Goal: Task Accomplishment & Management: Complete application form

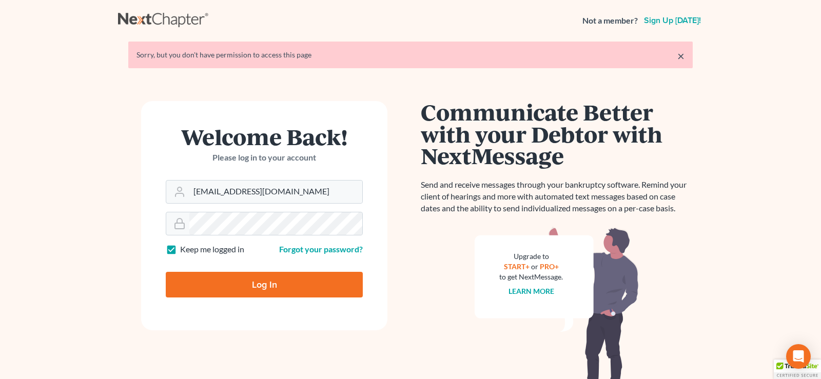
click at [256, 282] on input "Log In" at bounding box center [264, 285] width 197 height 26
type input "Thinking..."
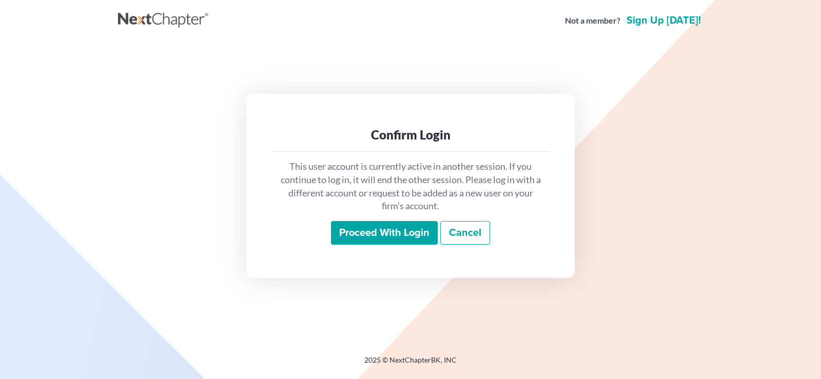
click at [368, 233] on input "Proceed with login" at bounding box center [384, 233] width 107 height 24
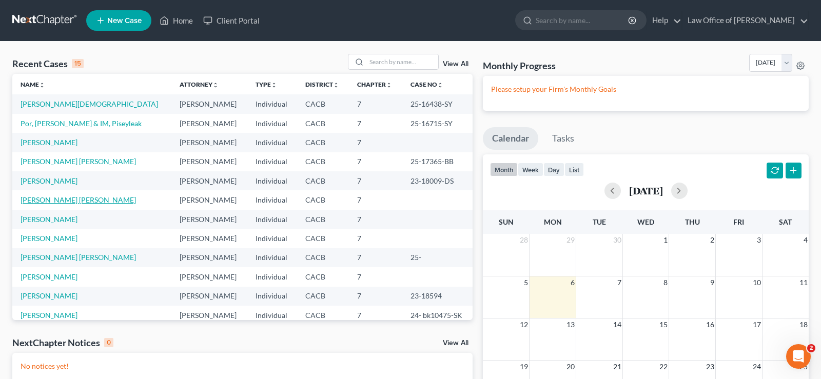
click at [83, 202] on link "[PERSON_NAME] [PERSON_NAME]" at bounding box center [78, 199] width 115 height 9
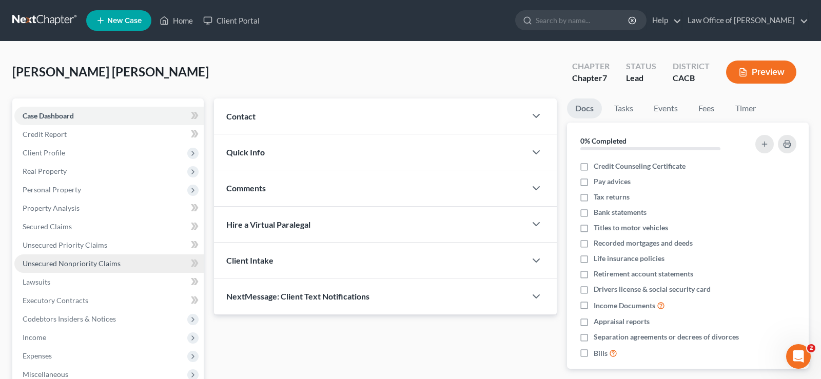
click at [82, 265] on span "Unsecured Nonpriority Claims" at bounding box center [72, 263] width 98 height 9
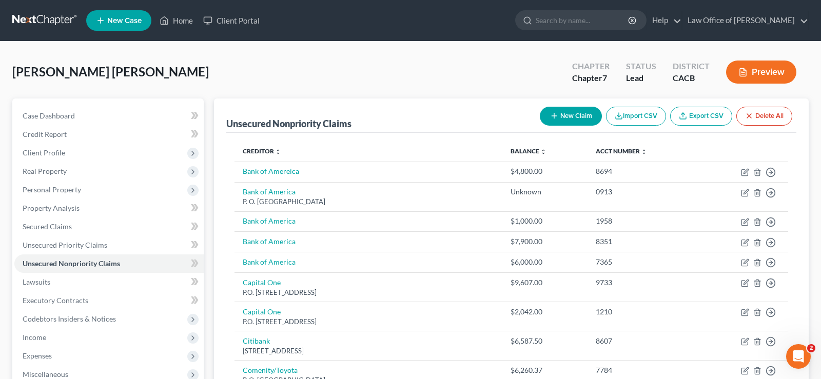
click at [572, 113] on button "New Claim" at bounding box center [571, 116] width 62 height 19
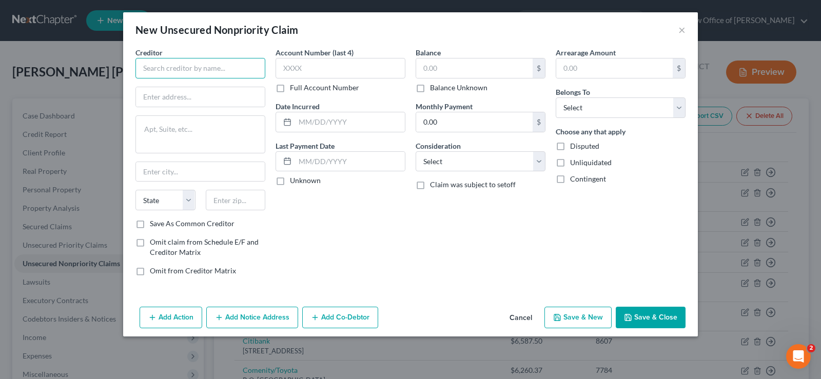
click at [221, 63] on input "text" at bounding box center [200, 68] width 130 height 21
click at [190, 75] on input "text" at bounding box center [200, 68] width 130 height 21
type input "Planet fitness la Puente"
click at [338, 71] on input "text" at bounding box center [341, 68] width 130 height 21
click at [430, 89] on label "Balance Unknown" at bounding box center [458, 88] width 57 height 10
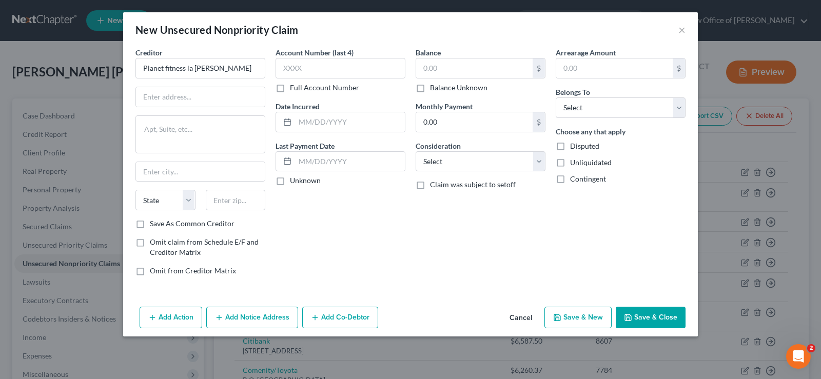
click at [434, 89] on input "Balance Unknown" at bounding box center [437, 86] width 7 height 7
checkbox input "true"
type input "0.00"
click at [556, 97] on select "Select Debtor 1 Only Debtor 2 Only Debtor 1 And Debtor 2 Only At Least One Of T…" at bounding box center [621, 107] width 130 height 21
select select "0"
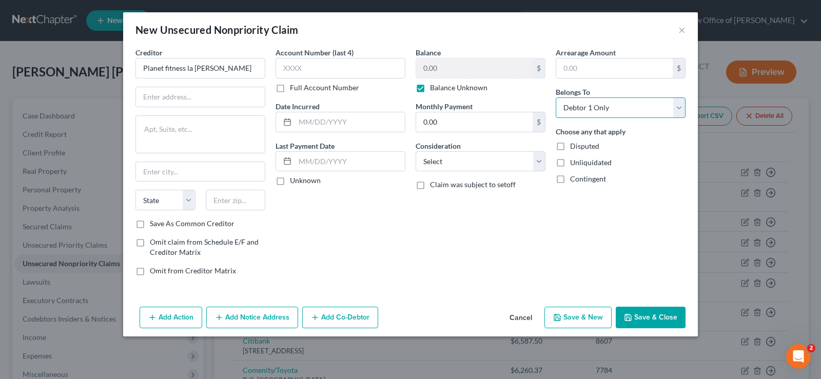
click option "Debtor 1 Only" at bounding box center [0, 0] width 0 height 0
click at [215, 94] on input "text" at bounding box center [200, 96] width 129 height 19
click at [199, 97] on input "1717 N Haciend aBlvd" at bounding box center [200, 96] width 129 height 19
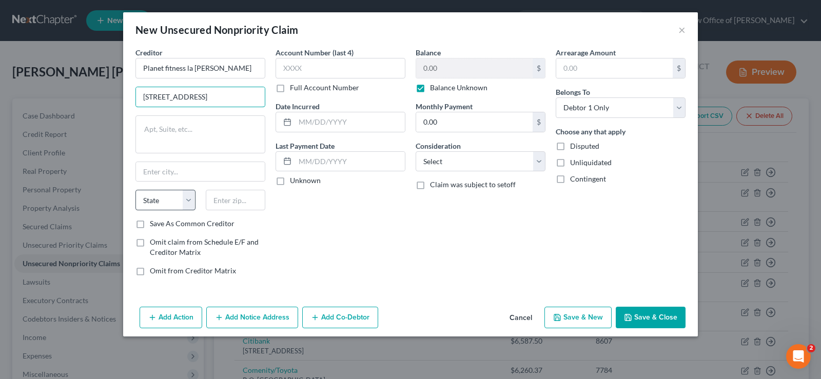
type input "1717 N Hacienda Blvd"
click at [135, 190] on select "State AL AK AR AZ CA CO CT DE DC FL GA GU HI ID IL IN IA KS KY LA ME MD MA MI M…" at bounding box center [165, 200] width 60 height 21
select select "4"
click option "CA" at bounding box center [0, 0] width 0 height 0
click at [244, 198] on input "text" at bounding box center [236, 200] width 60 height 21
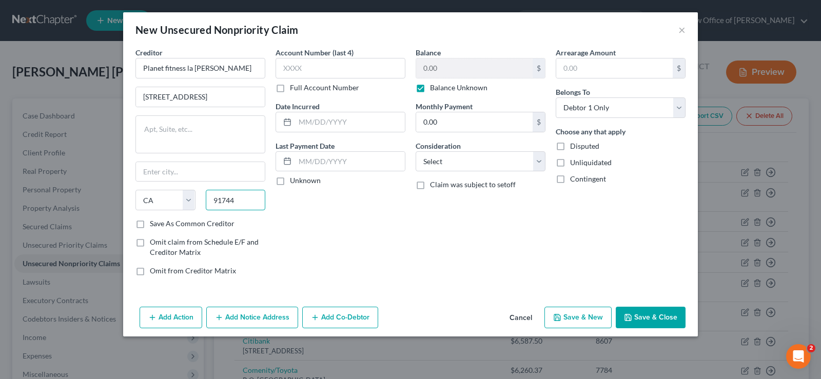
type input "91744"
click at [650, 317] on button "Save & Close" at bounding box center [651, 318] width 70 height 22
type input "La Puente"
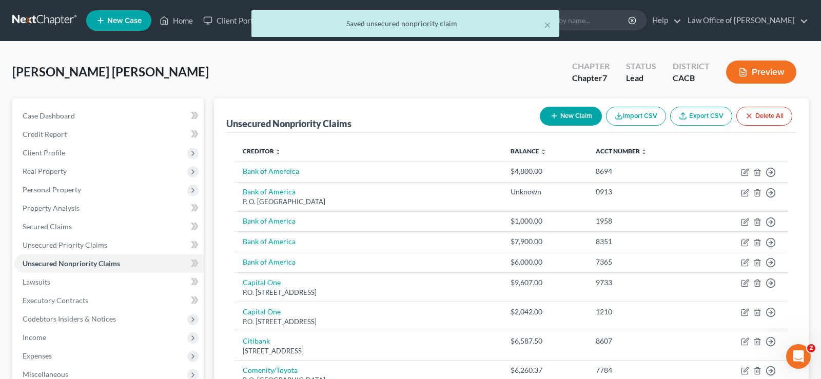
click at [776, 66] on button "Preview" at bounding box center [761, 72] width 70 height 23
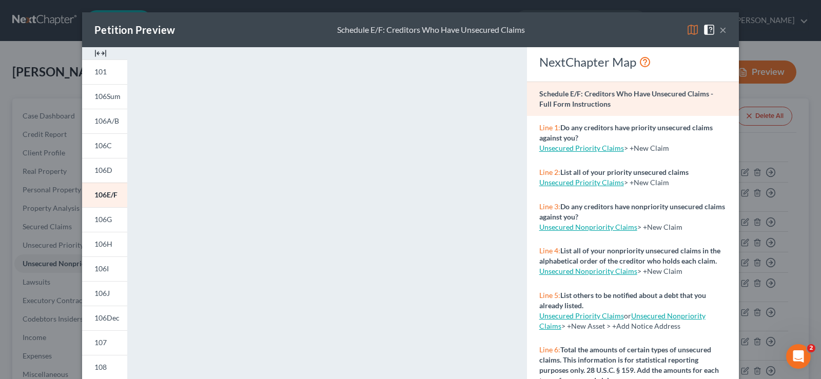
click at [721, 28] on button "×" at bounding box center [722, 30] width 7 height 12
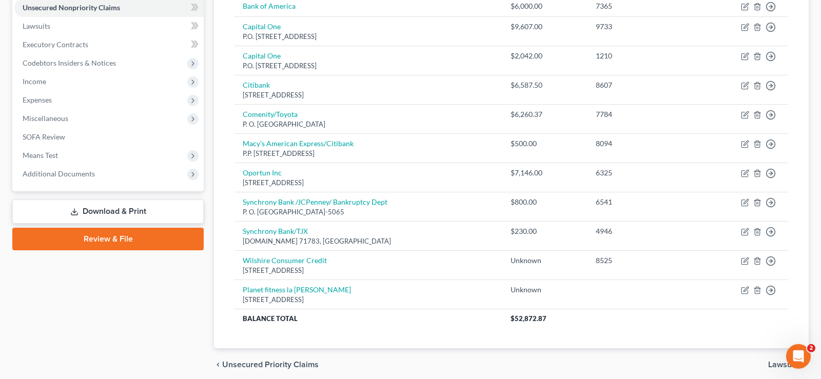
scroll to position [262, 0]
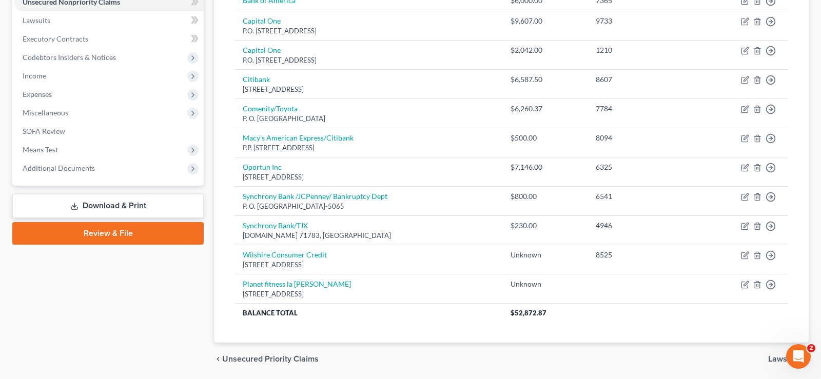
click at [95, 203] on link "Download & Print" at bounding box center [107, 206] width 191 height 24
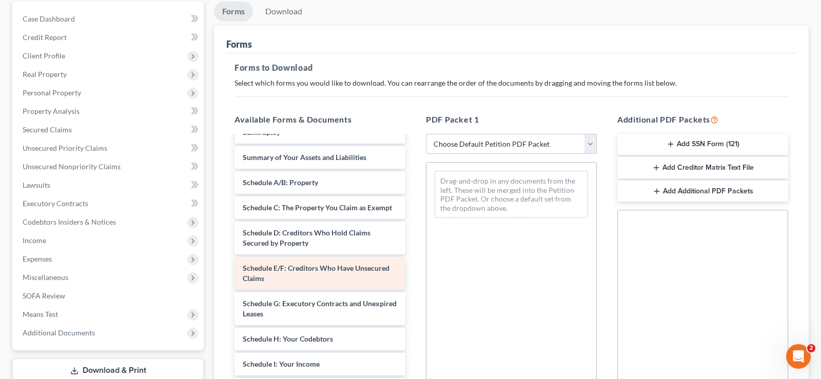
scroll to position [209, 0]
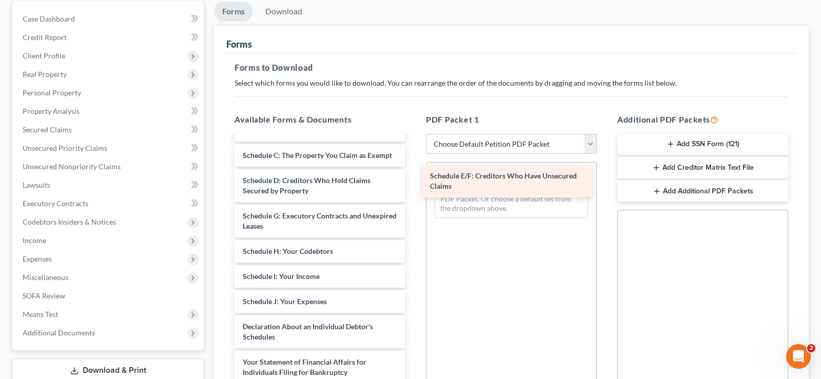
drag, startPoint x: 303, startPoint y: 215, endPoint x: 490, endPoint y: 175, distance: 191.4
click at [414, 175] on div "Schedule E/F: Creditors Who Have Unsecured Claims Verification of Master Mailin…" at bounding box center [319, 246] width 187 height 638
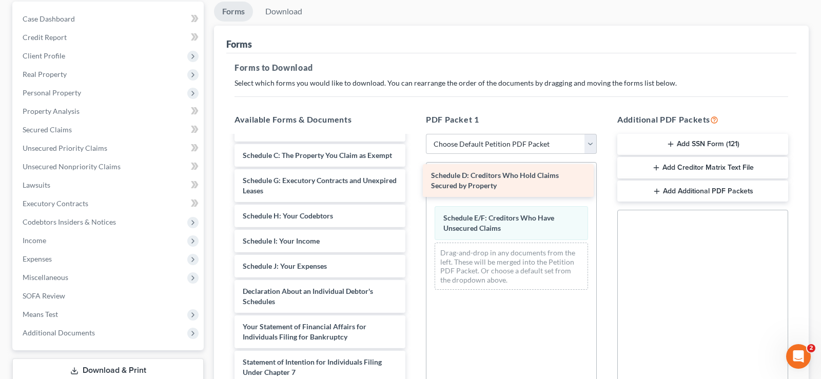
drag, startPoint x: 308, startPoint y: 179, endPoint x: 496, endPoint y: 174, distance: 188.4
click at [414, 174] on div "Schedule D: Creditors Who Hold Claims Secured by Property Verification of Maste…" at bounding box center [319, 228] width 187 height 603
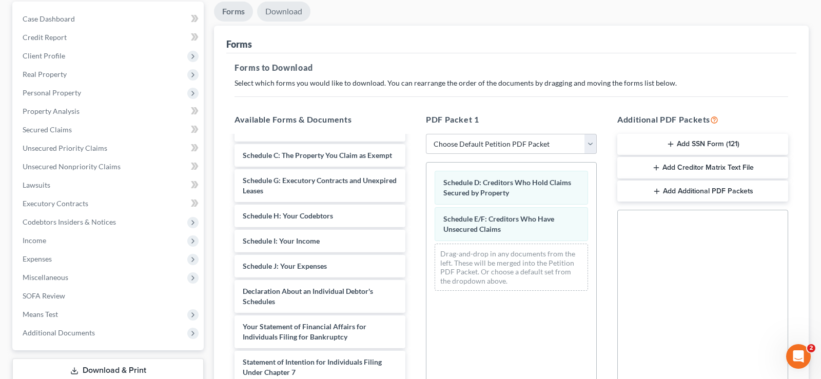
click at [292, 11] on link "Download" at bounding box center [283, 12] width 53 height 20
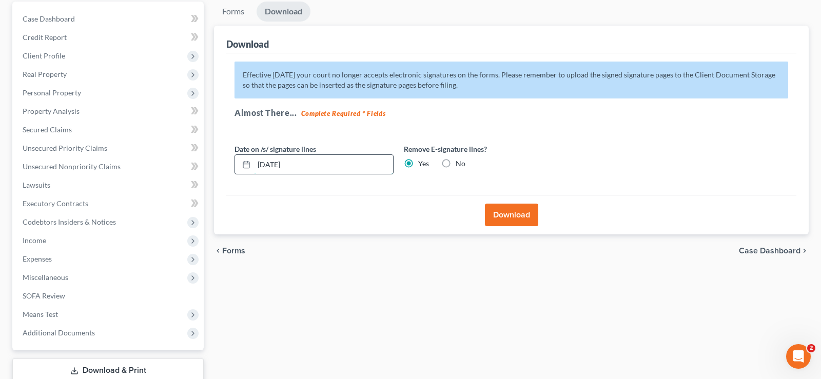
click at [318, 165] on input "10/06/2025" at bounding box center [323, 164] width 139 height 19
type input "1"
click at [502, 207] on button "Download" at bounding box center [511, 215] width 53 height 23
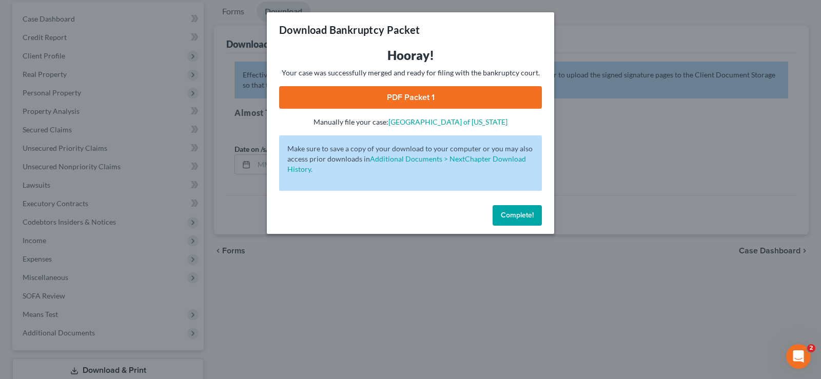
click at [414, 97] on link "PDF Packet 1" at bounding box center [410, 97] width 263 height 23
